Goal: Find specific page/section: Find specific page/section

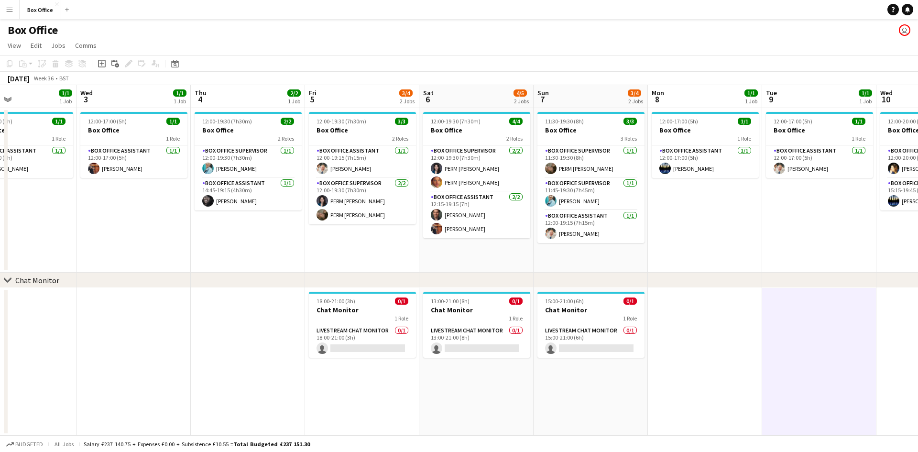
click at [513, 268] on div "chevron-right Chat Monitor Sat 30 Sun 31 Mon 1 1/1 1 Job Tue 2 1/1 1 Job Wed 3 …" at bounding box center [459, 260] width 918 height 350
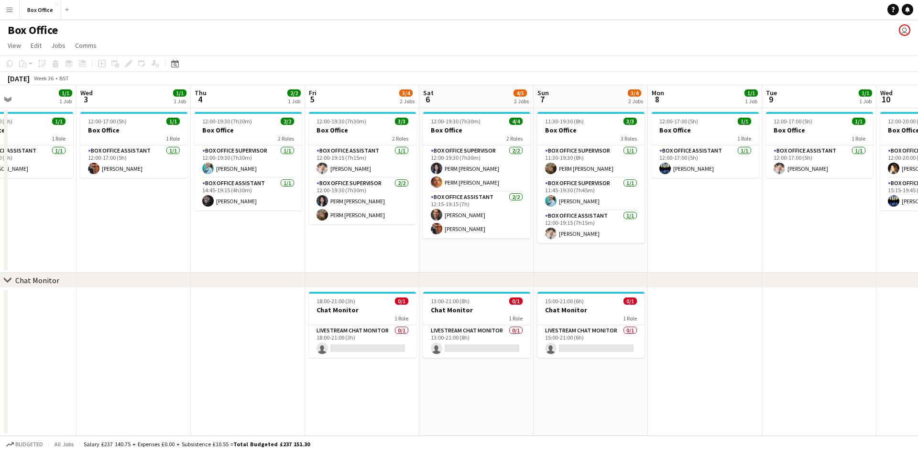
drag, startPoint x: 270, startPoint y: 241, endPoint x: 371, endPoint y: 224, distance: 102.3
click at [599, 208] on app-calendar-viewport "Sat 30 Sun 31 Mon 1 1/1 1 Job Tue 2 1/1 1 Job Wed 3 1/1 1 Job Thu 4 2/2 1 Job F…" at bounding box center [459, 260] width 918 height 350
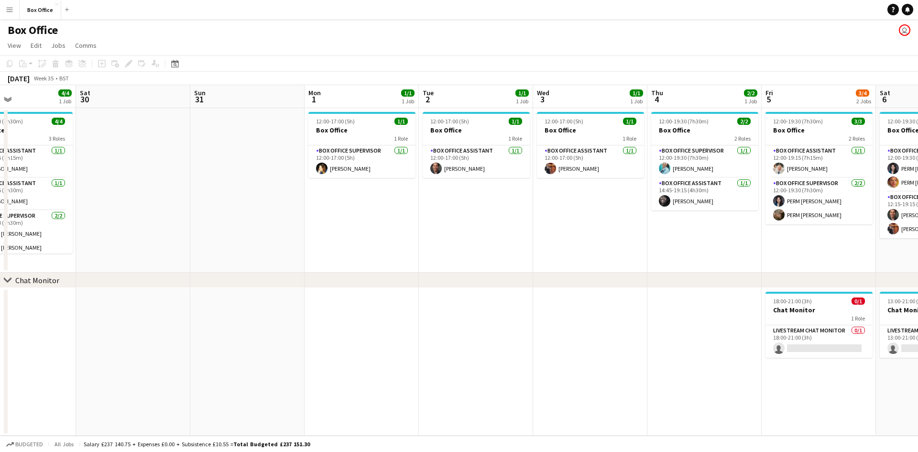
scroll to position [0, 301]
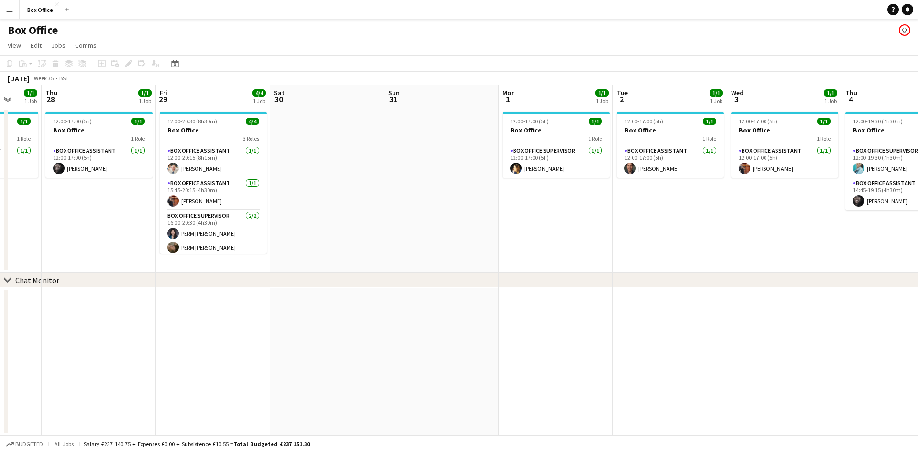
drag, startPoint x: 298, startPoint y: 237, endPoint x: 557, endPoint y: 224, distance: 259.5
click at [557, 224] on app-calendar-viewport "Mon 25 Tue 26 2/2 1 Job Wed 27 1/1 1 Job Thu 28 1/1 1 Job Fri 29 4/4 1 Job Sat …" at bounding box center [459, 260] width 918 height 350
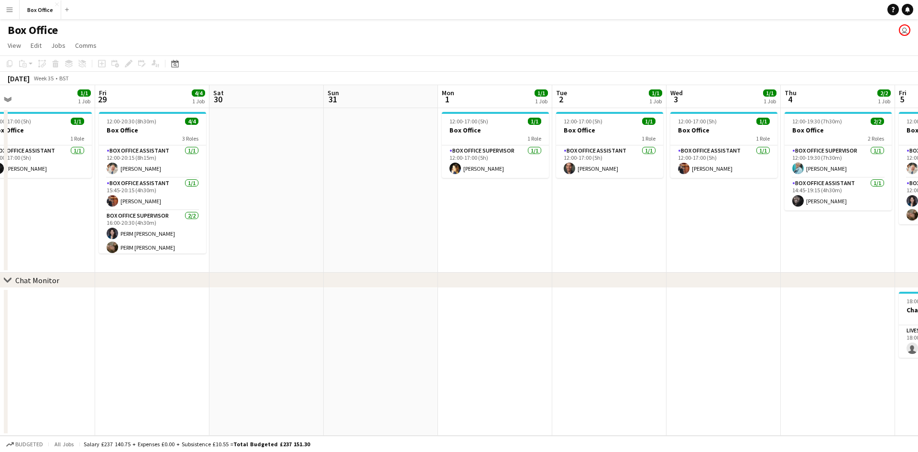
scroll to position [0, 375]
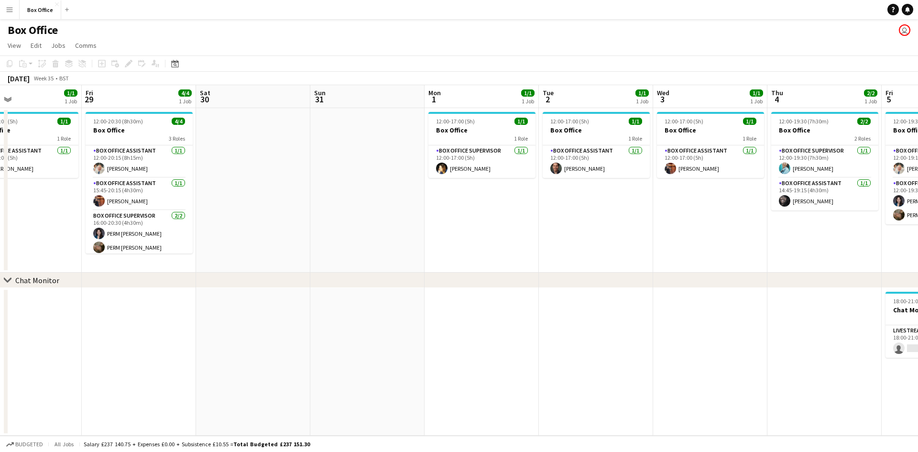
drag, startPoint x: 619, startPoint y: 257, endPoint x: 545, endPoint y: 259, distance: 74.1
click at [545, 259] on app-calendar-viewport "Mon 25 Tue 26 2/2 1 Job Wed 27 1/1 1 Job Thu 28 1/1 1 Job Fri 29 4/4 1 Job Sat …" at bounding box center [459, 260] width 918 height 350
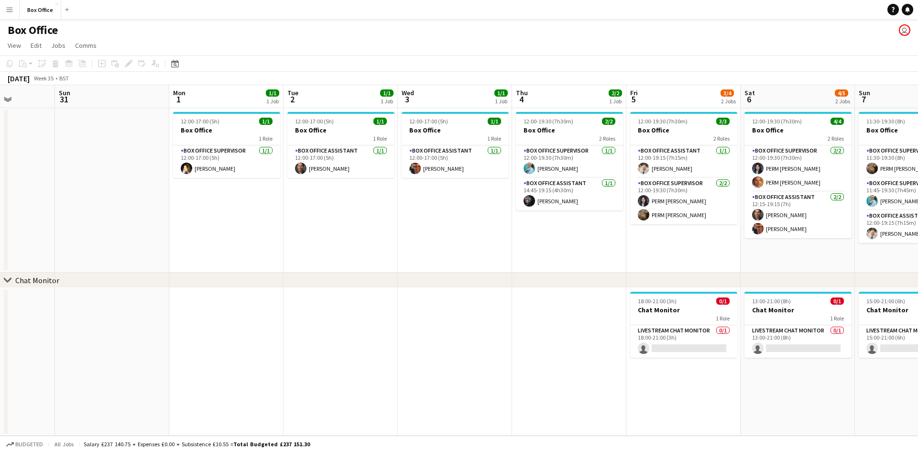
drag, startPoint x: 593, startPoint y: 231, endPoint x: 336, endPoint y: 236, distance: 256.8
click at [336, 236] on app-calendar-viewport "Wed 27 1/1 1 Job Thu 28 1/1 1 Job Fri 29 4/4 1 Job Sat 30 Sun 31 Mon 1 1/1 1 Jo…" at bounding box center [459, 260] width 918 height 350
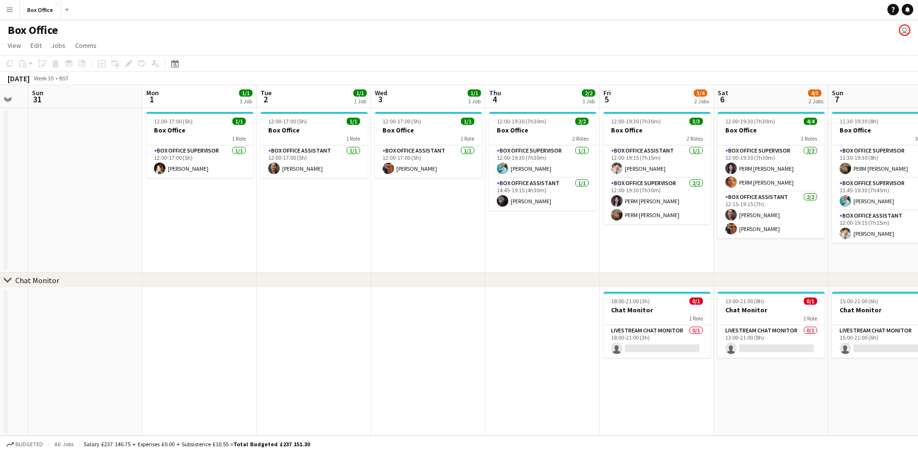
drag, startPoint x: 528, startPoint y: 234, endPoint x: 466, endPoint y: 221, distance: 63.1
click at [494, 237] on app-calendar-viewport "Wed 27 1/1 1 Job Thu 28 1/1 1 Job Fri 29 4/4 1 Job Sat 30 Sun 31 Mon 1 1/1 1 Jo…" at bounding box center [459, 260] width 918 height 350
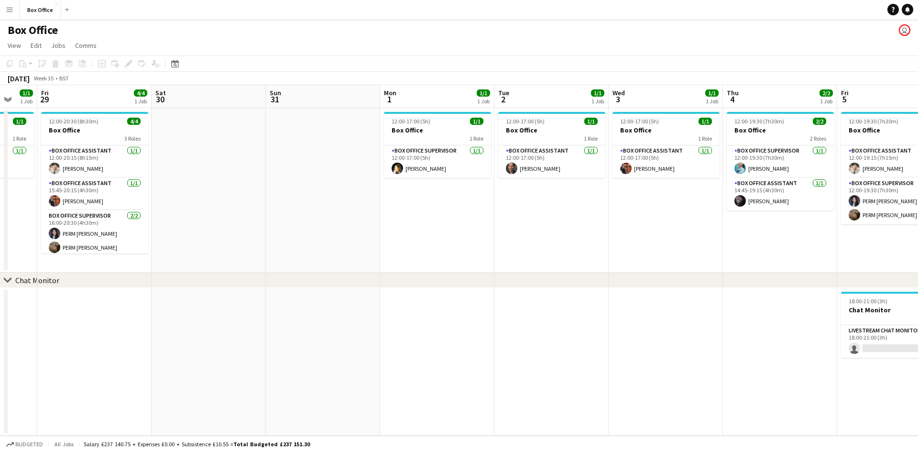
drag, startPoint x: 307, startPoint y: 236, endPoint x: 324, endPoint y: 217, distance: 25.4
click at [324, 217] on app-calendar-viewport "Tue 26 2/2 1 Job Wed 27 1/1 1 Job Thu 28 1/1 1 Job Fri 29 4/4 1 Job Sat 30 Sun …" at bounding box center [459, 260] width 918 height 350
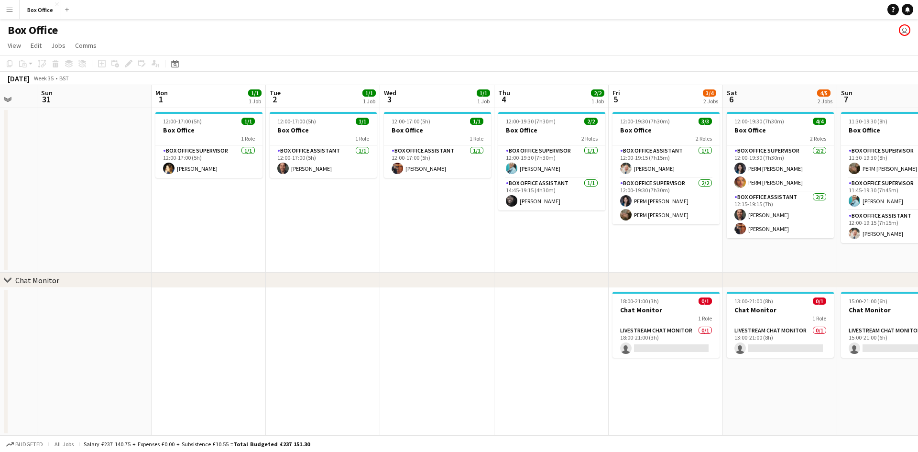
scroll to position [0, 306]
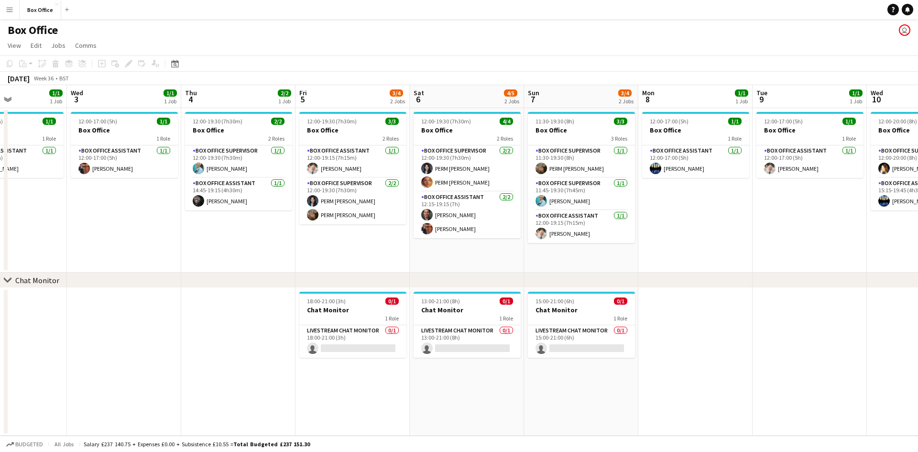
drag, startPoint x: 546, startPoint y: 249, endPoint x: 234, endPoint y: 240, distance: 312.8
click at [234, 240] on app-calendar-viewport "Sat 30 Sun 31 Mon 1 1/1 1 Job Tue 2 1/1 1 Job Wed 3 1/1 1 Job Thu 4 2/2 1 Job F…" at bounding box center [459, 260] width 918 height 350
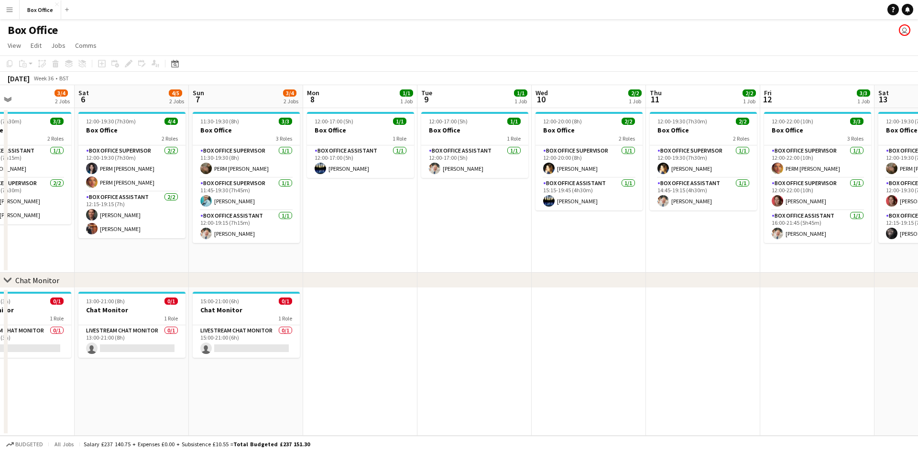
scroll to position [0, 304]
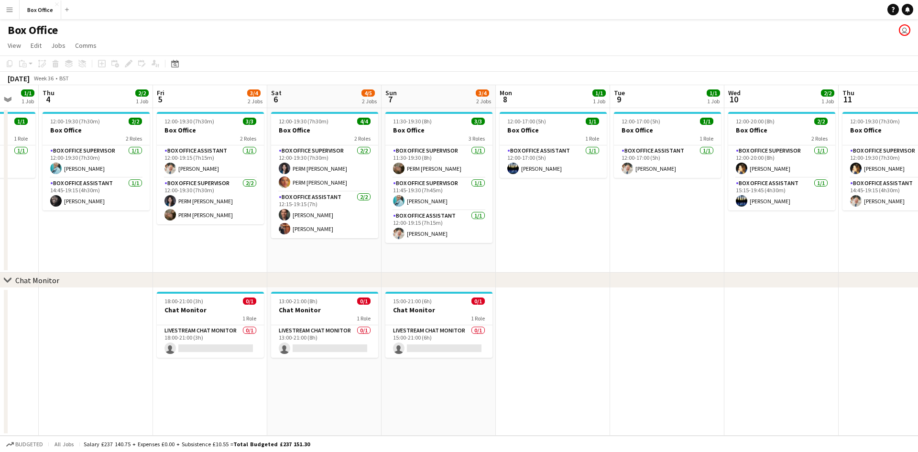
drag, startPoint x: 370, startPoint y: 251, endPoint x: 234, endPoint y: 250, distance: 135.3
click at [234, 250] on app-calendar-viewport "Mon 1 1/1 1 Job Tue 2 1/1 1 Job Wed 3 1/1 1 Job Thu 4 2/2 1 Job Fri 5 3/4 2 Job…" at bounding box center [459, 260] width 918 height 350
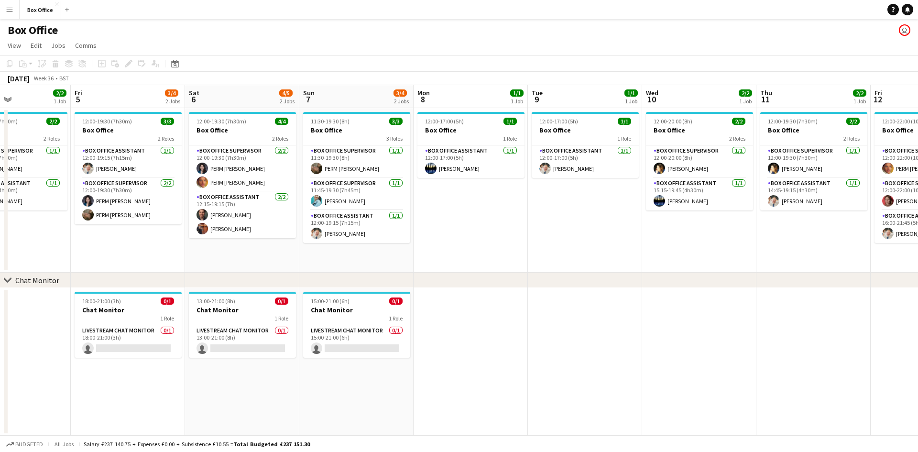
drag, startPoint x: 543, startPoint y: 210, endPoint x: 460, endPoint y: 220, distance: 83.4
click at [460, 220] on app-calendar-viewport "Mon 1 1/1 1 Job Tue 2 1/1 1 Job Wed 3 1/1 1 Job Thu 4 2/2 1 Job Fri 5 3/4 2 Job…" at bounding box center [459, 260] width 918 height 350
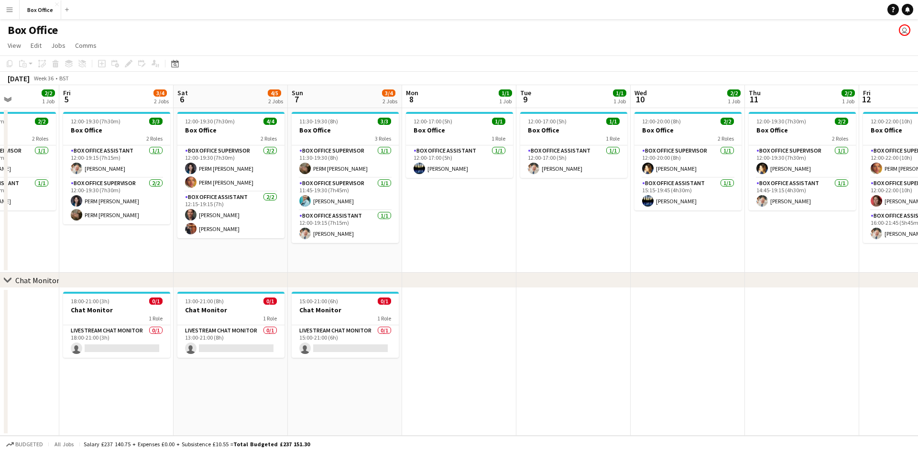
drag, startPoint x: 593, startPoint y: 231, endPoint x: 582, endPoint y: 232, distance: 11.0
click at [582, 232] on app-calendar-viewport "Mon 1 1/1 1 Job Tue 2 1/1 1 Job Wed 3 1/1 1 Job Thu 4 2/2 1 Job Fri 5 3/4 2 Job…" at bounding box center [459, 260] width 918 height 350
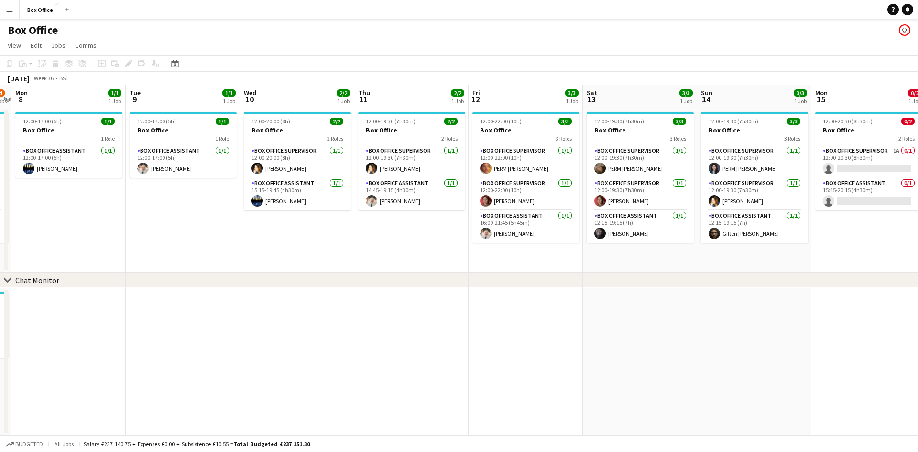
drag, startPoint x: 671, startPoint y: 251, endPoint x: 276, endPoint y: 251, distance: 394.4
click at [279, 253] on app-calendar-viewport "Fri 5 3/4 2 Jobs Sat 6 4/5 2 Jobs Sun 7 3/4 2 Jobs Mon 8 1/1 1 Job Tue 9 1/1 1 …" at bounding box center [459, 260] width 918 height 350
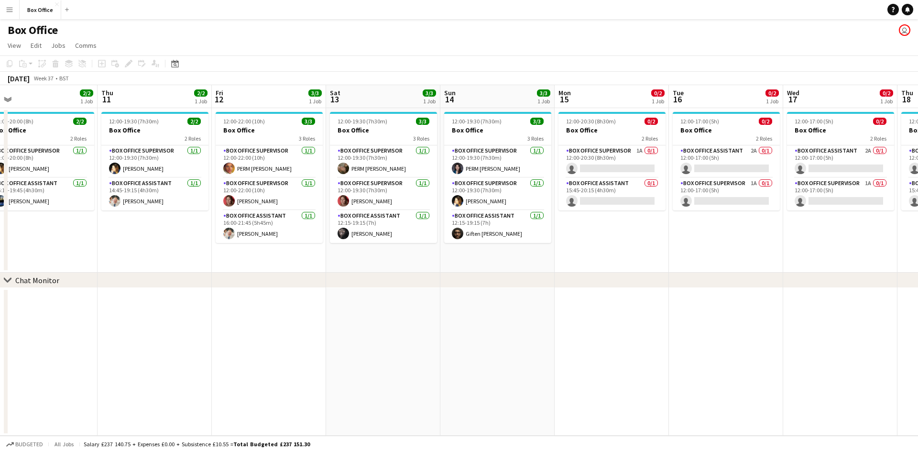
scroll to position [0, 360]
drag, startPoint x: 465, startPoint y: 241, endPoint x: 209, endPoint y: 227, distance: 256.2
click at [209, 227] on app-calendar-viewport "Sun 7 3/4 2 Jobs Mon 8 1/1 1 Job Tue 9 1/1 1 Job Wed 10 2/2 1 Job Thu 11 2/2 1 …" at bounding box center [459, 260] width 918 height 350
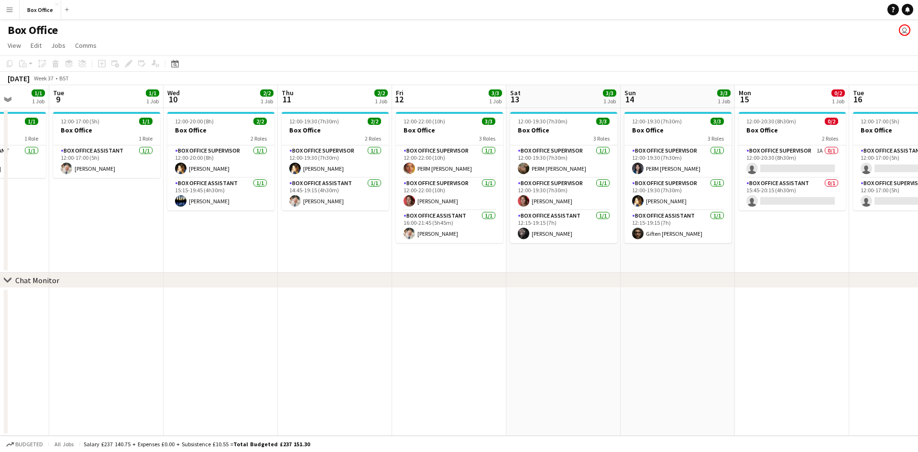
drag, startPoint x: 216, startPoint y: 255, endPoint x: 396, endPoint y: 252, distance: 180.8
click at [396, 252] on app-calendar-viewport "Sat 6 4/5 2 Jobs Sun 7 3/4 2 Jobs Mon 8 1/1 1 Job Tue 9 1/1 1 Job Wed 10 2/2 1 …" at bounding box center [459, 260] width 918 height 350
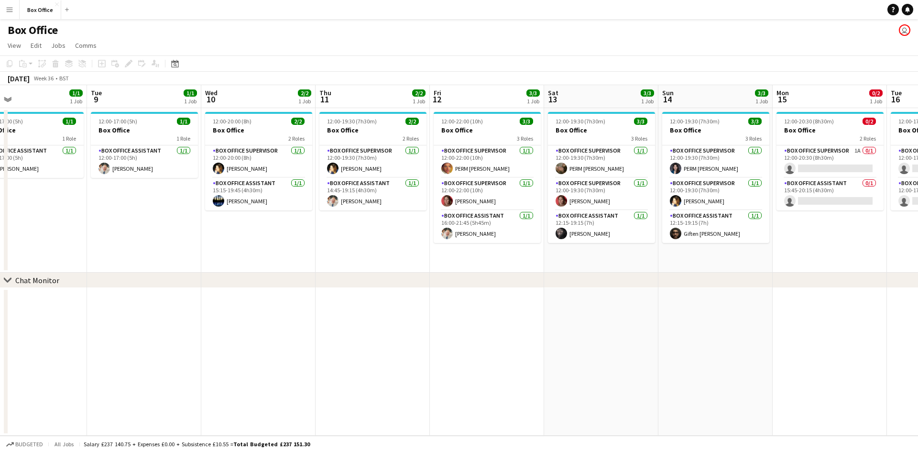
scroll to position [0, 212]
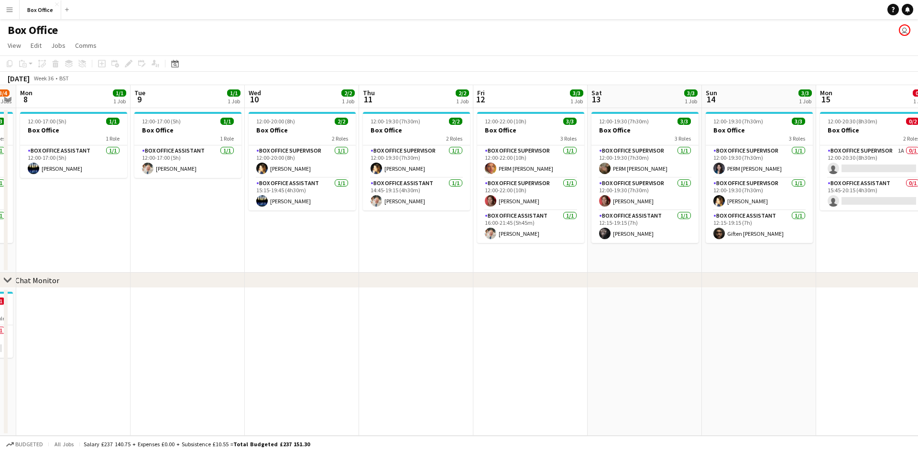
drag, startPoint x: 223, startPoint y: 248, endPoint x: 304, endPoint y: 246, distance: 81.3
click at [304, 246] on app-calendar-viewport "Sat 6 4/5 2 Jobs Sun 7 3/4 2 Jobs Mon 8 1/1 1 Job Tue 9 1/1 1 Job Wed 10 2/2 1 …" at bounding box center [459, 260] width 918 height 350
